Goal: Find contact information: Find contact information

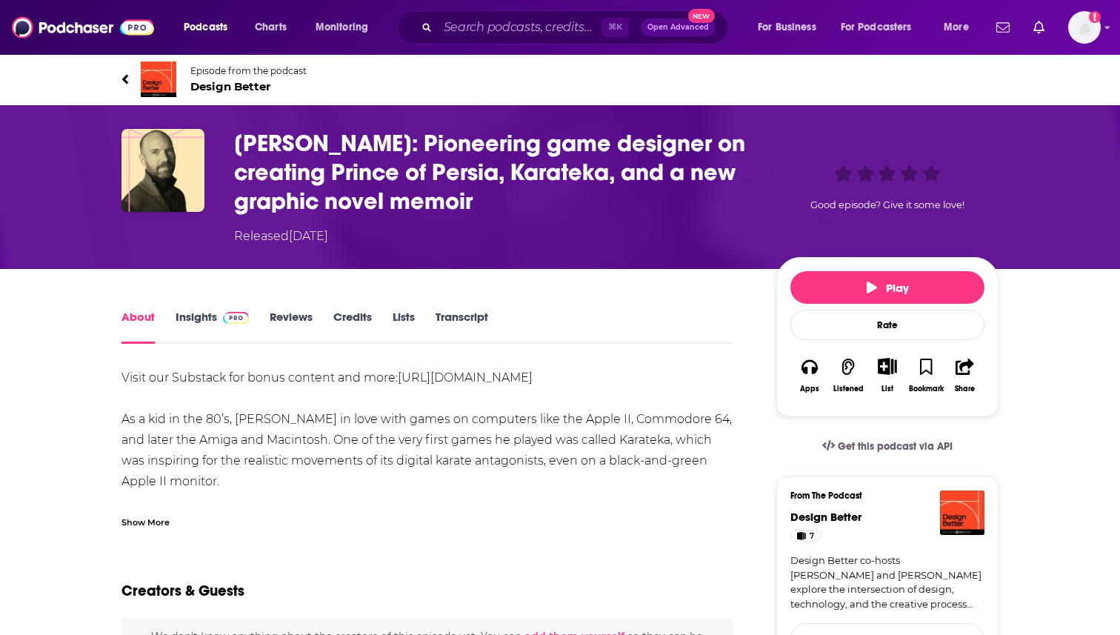
click at [486, 12] on div "⌘ K Open Advanced New" at bounding box center [562, 27] width 331 height 34
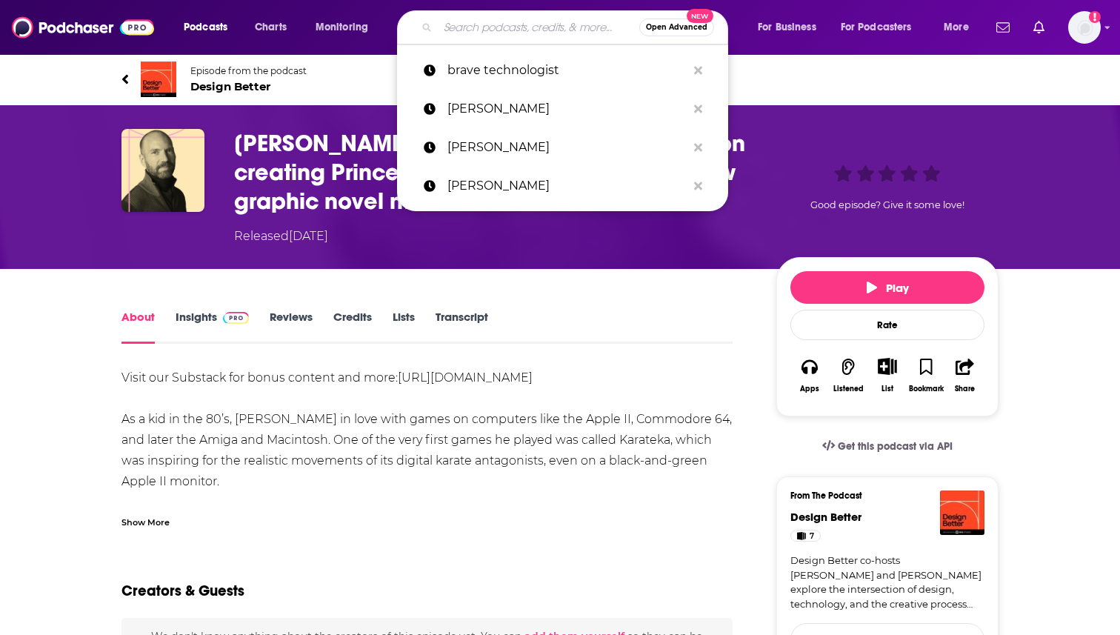
click at [486, 19] on input "Search podcasts, credits, & more..." at bounding box center [538, 28] width 201 height 24
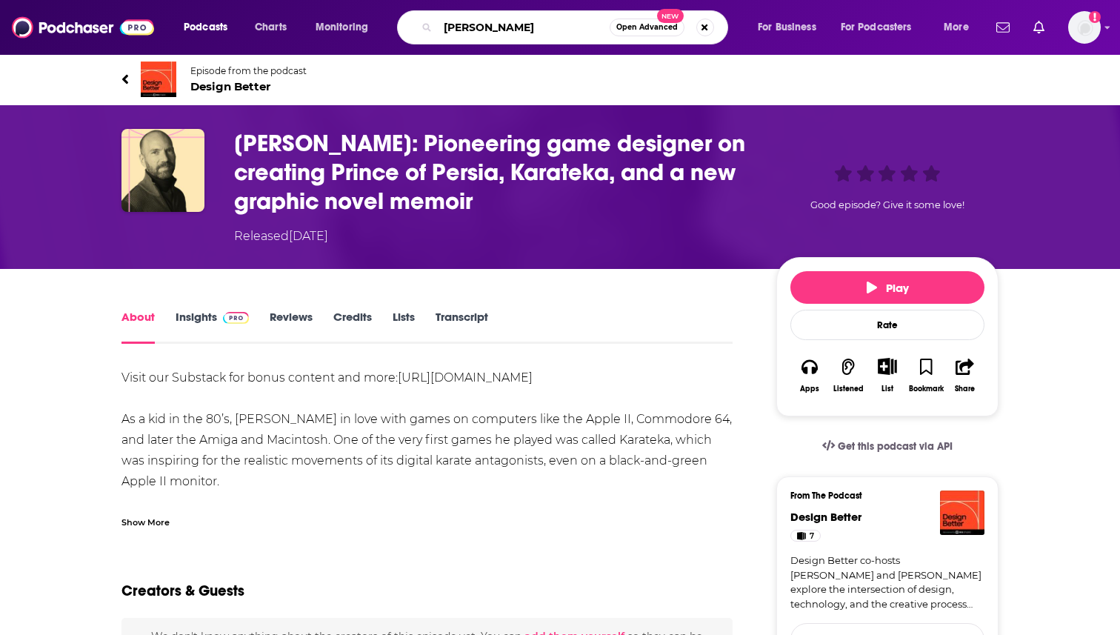
type input "[PERSON_NAME]"
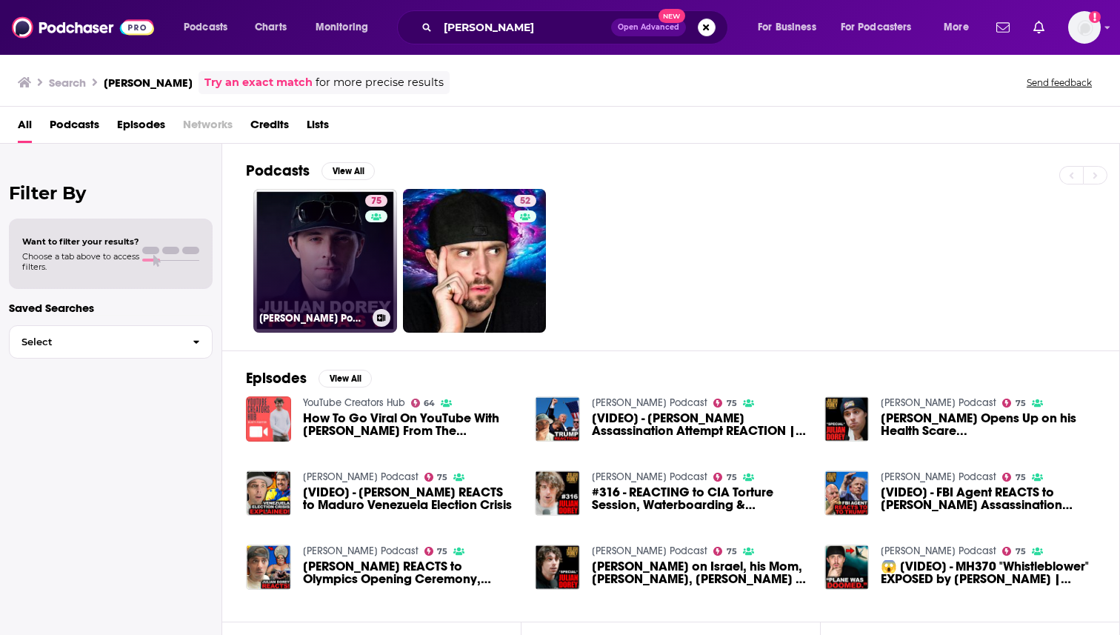
click at [338, 258] on link "75 [PERSON_NAME] Podcast" at bounding box center [325, 261] width 144 height 144
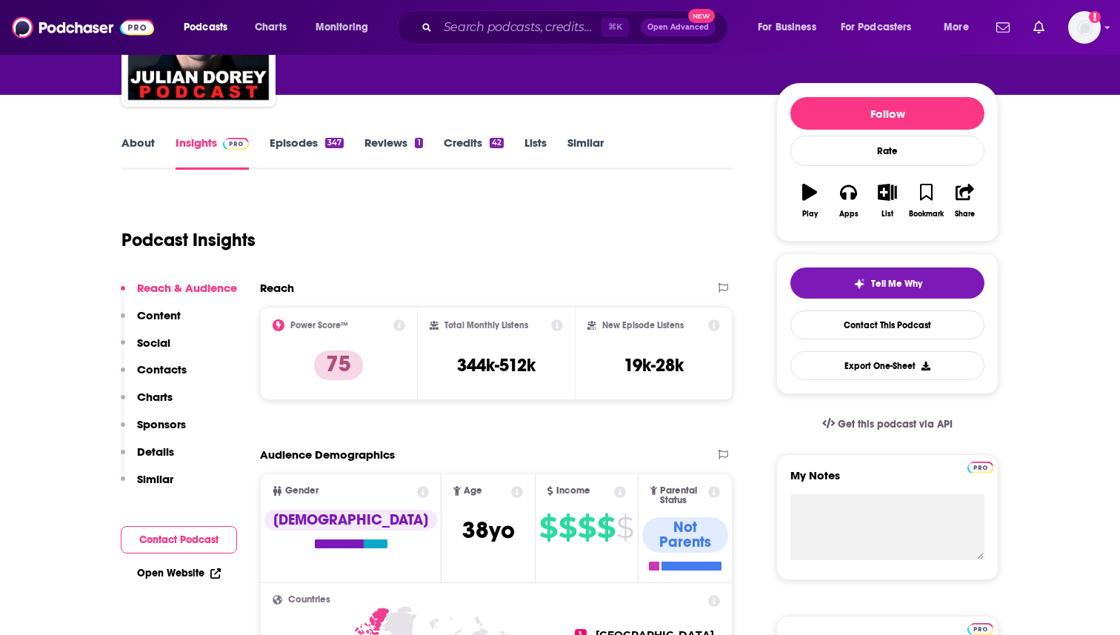
scroll to position [148, 0]
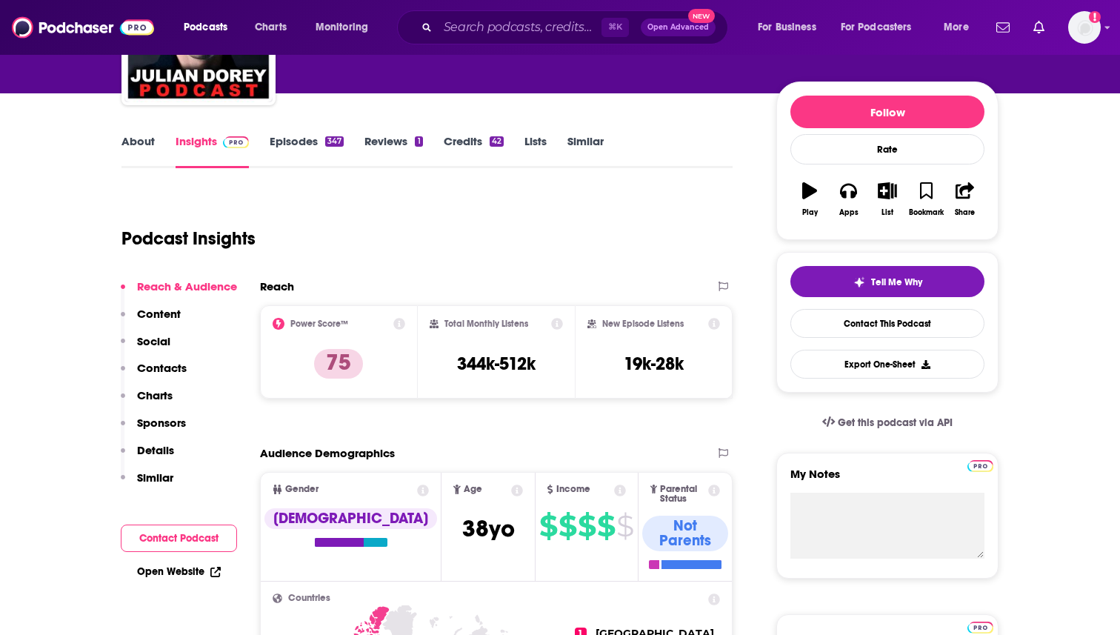
click at [133, 143] on link "About" at bounding box center [137, 151] width 33 height 34
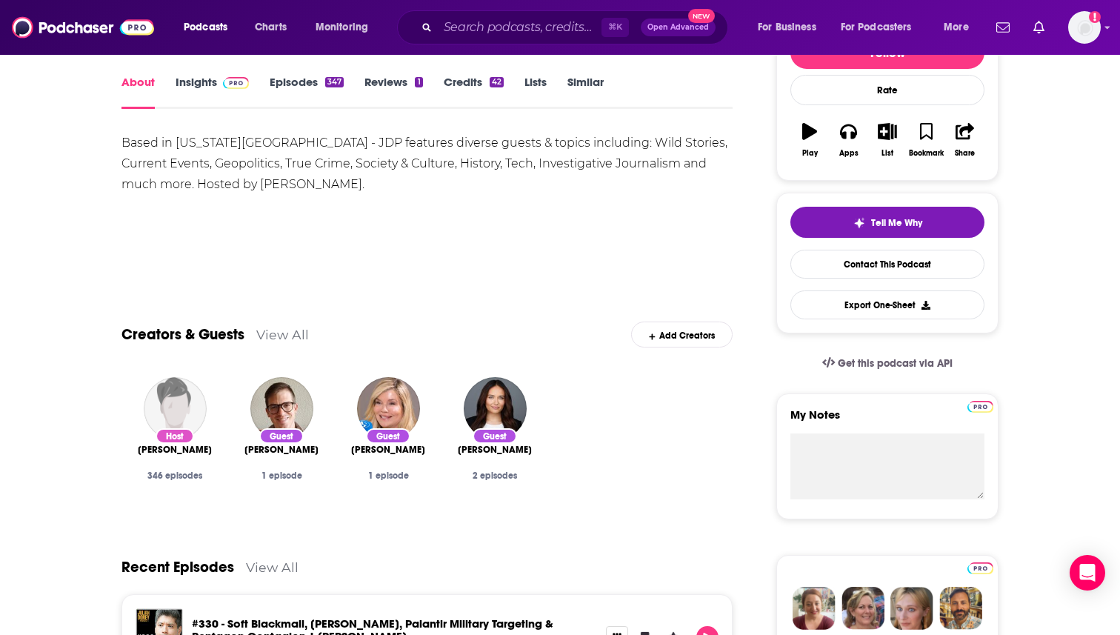
scroll to position [178, 0]
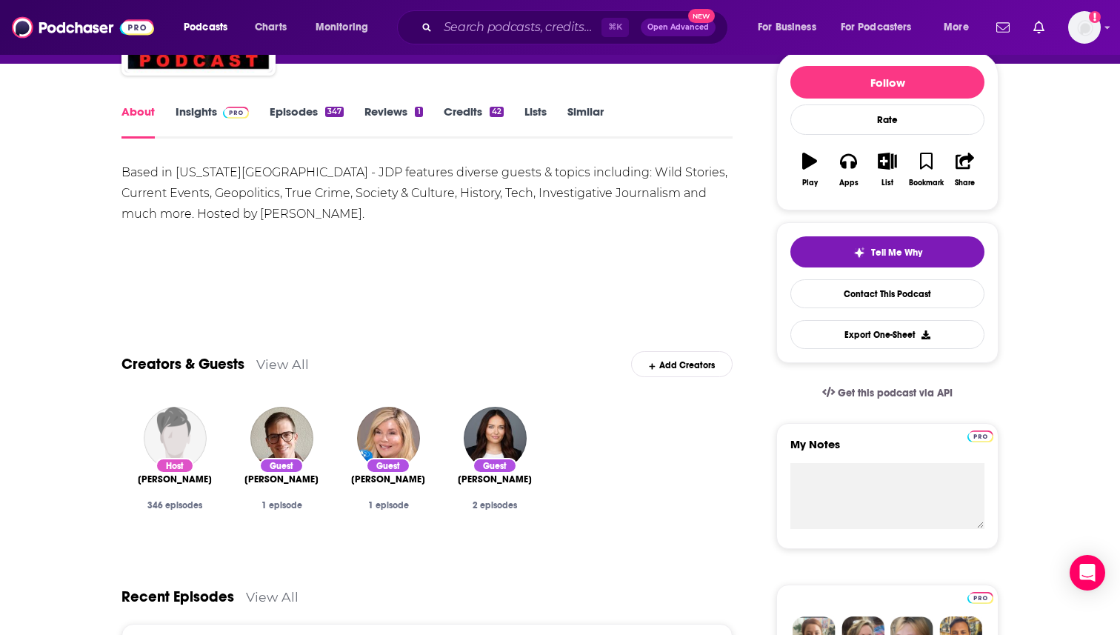
click at [193, 124] on link "Insights" at bounding box center [212, 121] width 73 height 34
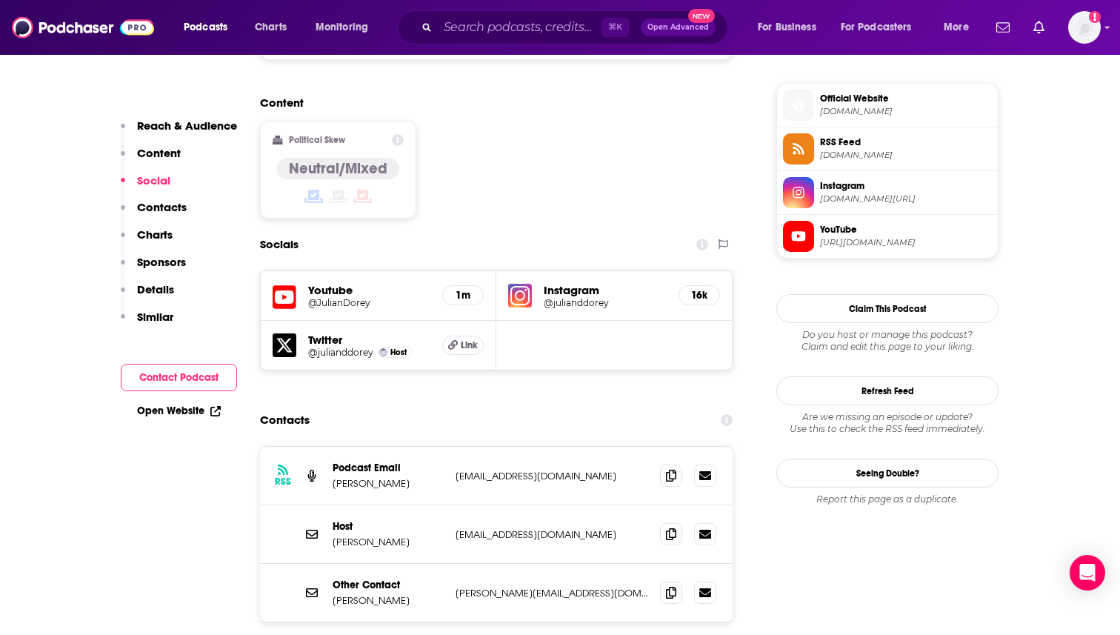
scroll to position [1215, 0]
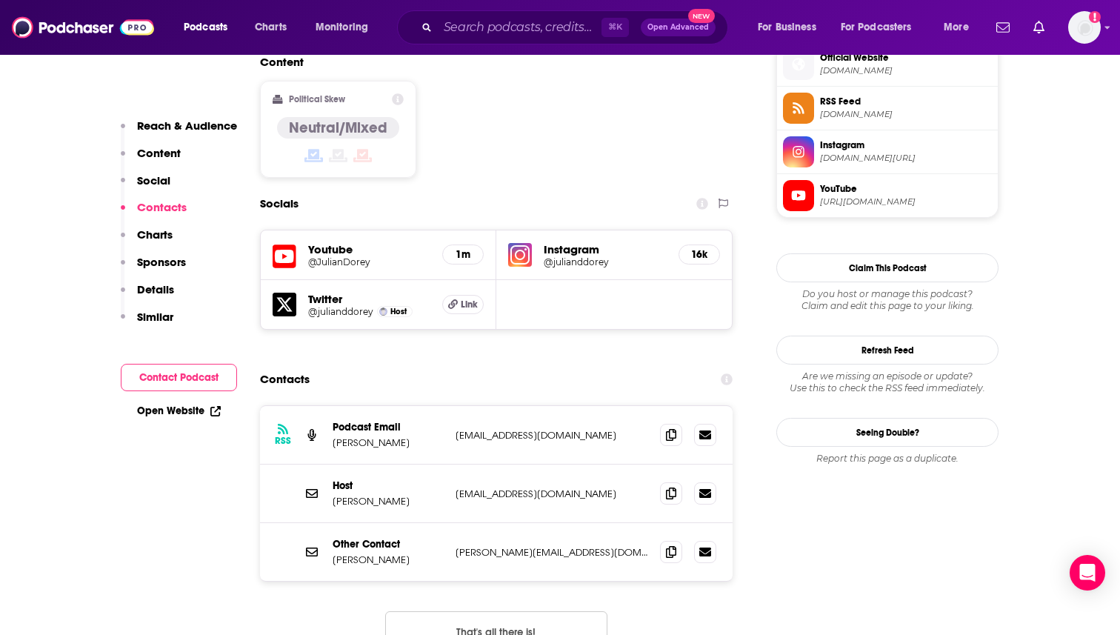
drag, startPoint x: 447, startPoint y: 393, endPoint x: 621, endPoint y: 397, distance: 174.1
click at [621, 464] on div "Host [PERSON_NAME] [EMAIL_ADDRESS][DOMAIN_NAME] [EMAIL_ADDRESS][DOMAIN_NAME]" at bounding box center [496, 493] width 473 height 59
click at [558, 429] on p "[EMAIL_ADDRESS][DOMAIN_NAME]" at bounding box center [552, 435] width 193 height 13
click at [476, 298] on span "Link" at bounding box center [469, 304] width 17 height 12
click at [672, 487] on icon at bounding box center [671, 493] width 10 height 12
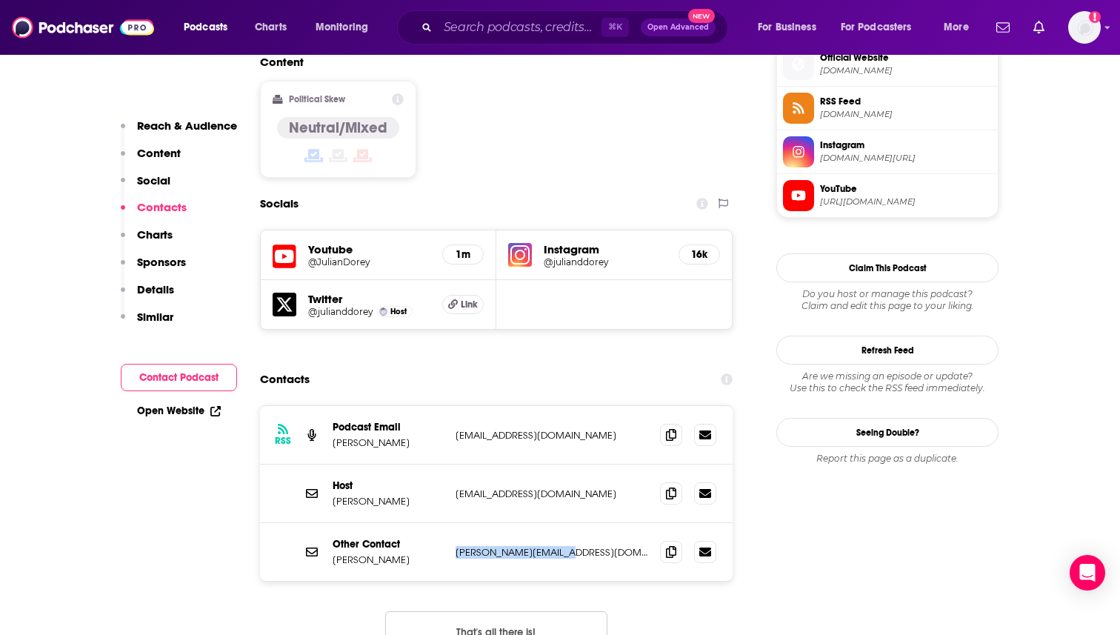
drag, startPoint x: 573, startPoint y: 453, endPoint x: 450, endPoint y: 453, distance: 123.0
click at [450, 523] on div "Other Contact [PERSON_NAME] [PERSON_NAME][EMAIL_ADDRESS][DOMAIN_NAME] [PERSON_N…" at bounding box center [496, 552] width 473 height 58
copy p "[PERSON_NAME][EMAIL_ADDRESS][DOMAIN_NAME]"
drag, startPoint x: 483, startPoint y: 451, endPoint x: 1001, endPoint y: 1, distance: 686.7
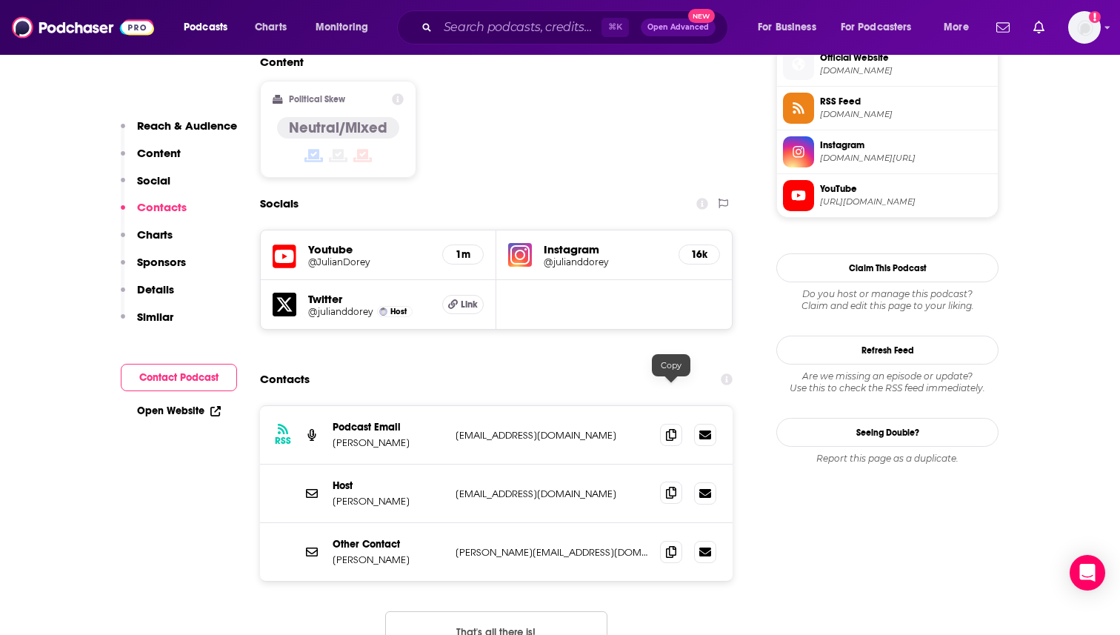
click at [671, 487] on icon at bounding box center [671, 493] width 10 height 12
